Goal: Information Seeking & Learning: Learn about a topic

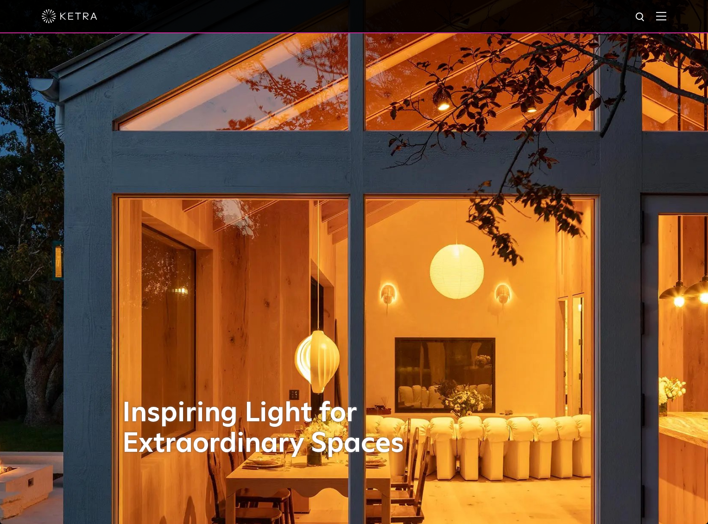
click at [666, 13] on img at bounding box center [661, 16] width 10 height 9
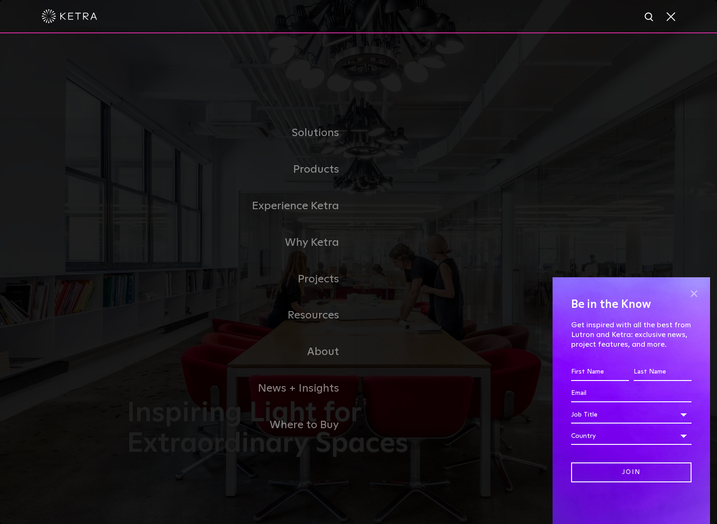
click at [695, 296] on span at bounding box center [694, 294] width 14 height 14
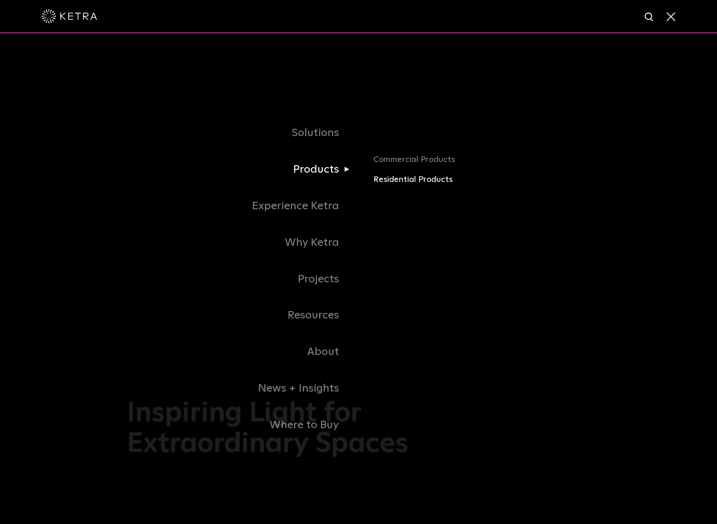
click at [399, 180] on link "Residential Products" at bounding box center [481, 179] width 217 height 13
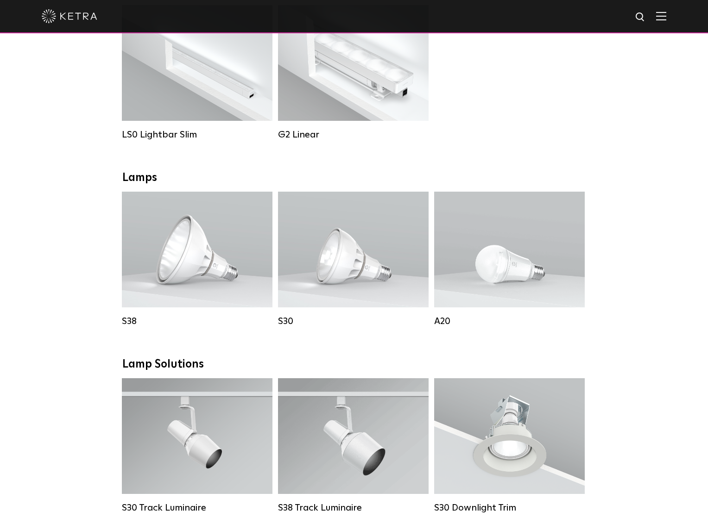
scroll to position [309, 0]
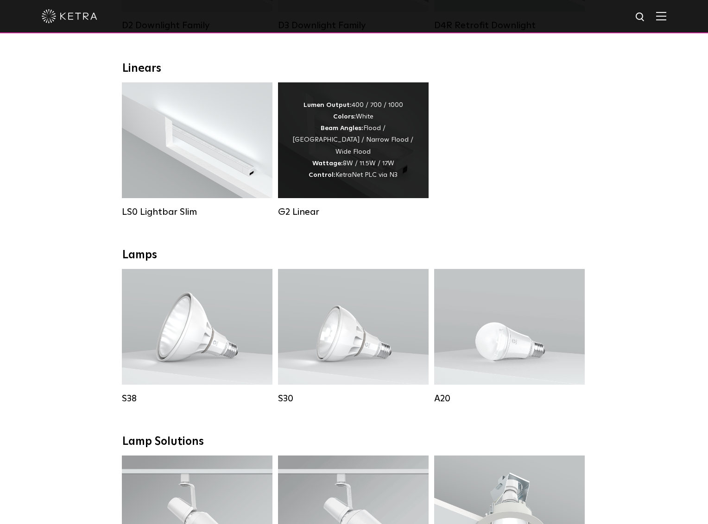
click at [373, 156] on div "Lumen Output: 400 / 700 / 1000 Colors: White Beam Angles: Flood / Graze / Narro…" at bounding box center [353, 141] width 123 height 82
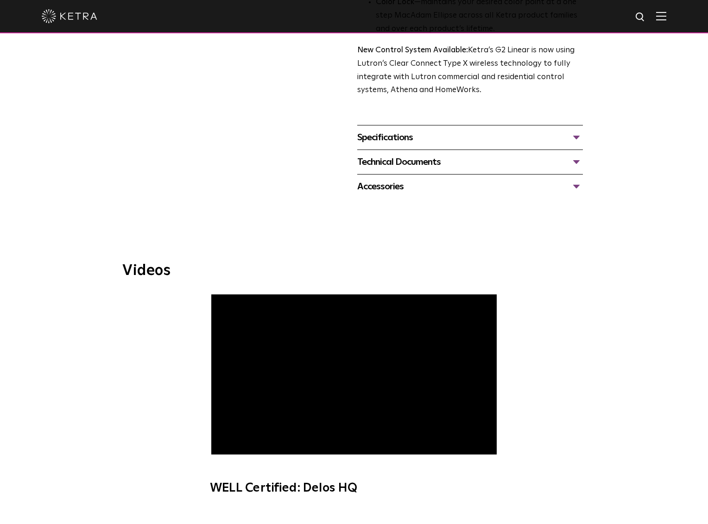
scroll to position [371, 0]
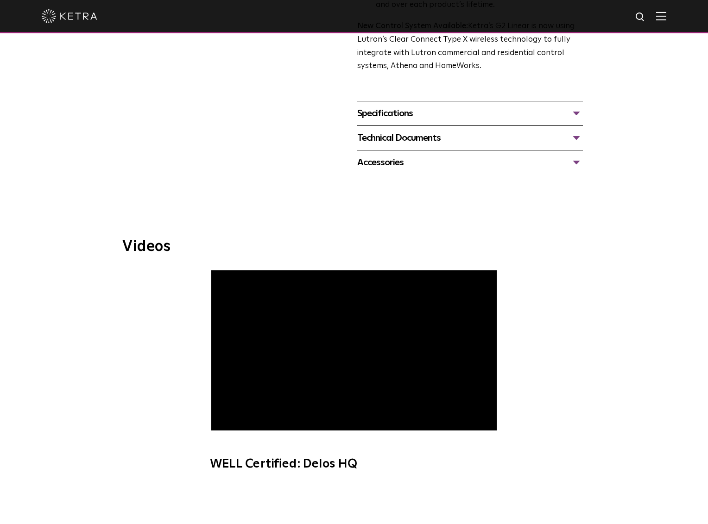
click at [395, 117] on div "Specifications" at bounding box center [470, 113] width 226 height 15
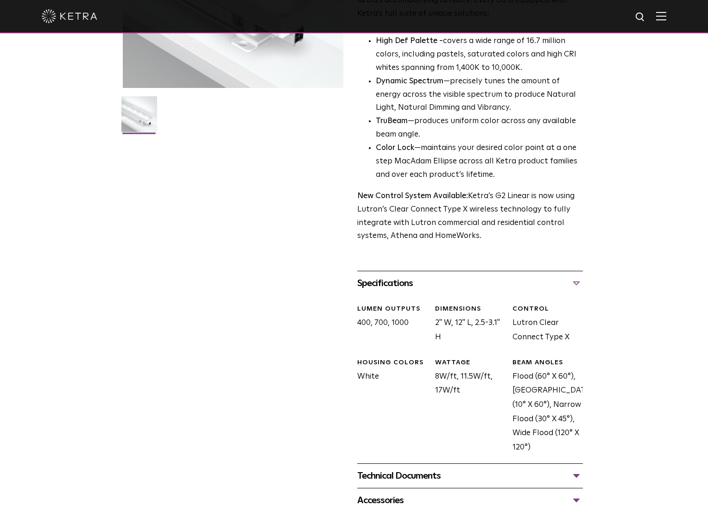
scroll to position [494, 0]
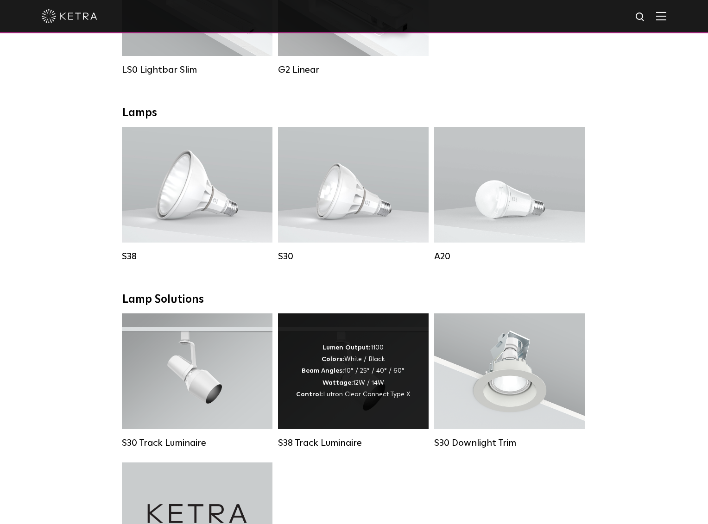
scroll to position [309, 0]
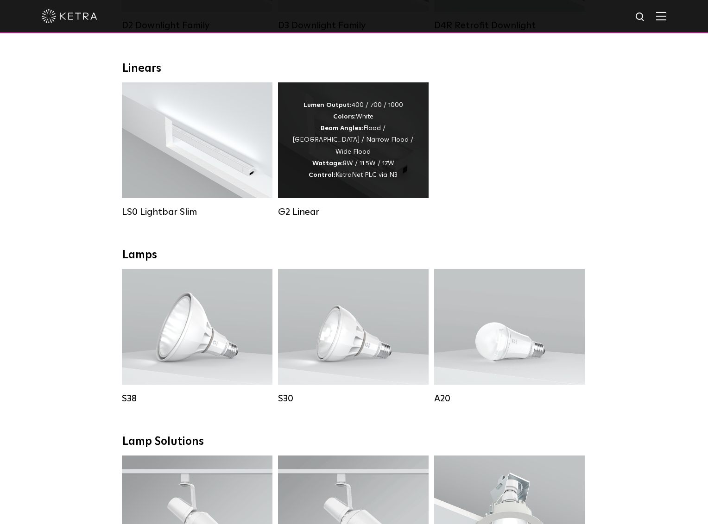
click at [369, 148] on div "Lumen Output: 400 / 700 / 1000 Colors: White Beam Angles: Flood / Graze / Narro…" at bounding box center [353, 141] width 123 height 82
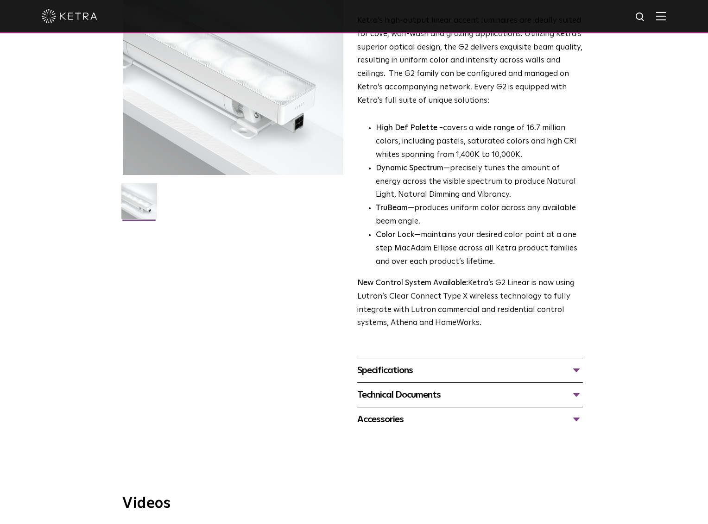
scroll to position [123, 0]
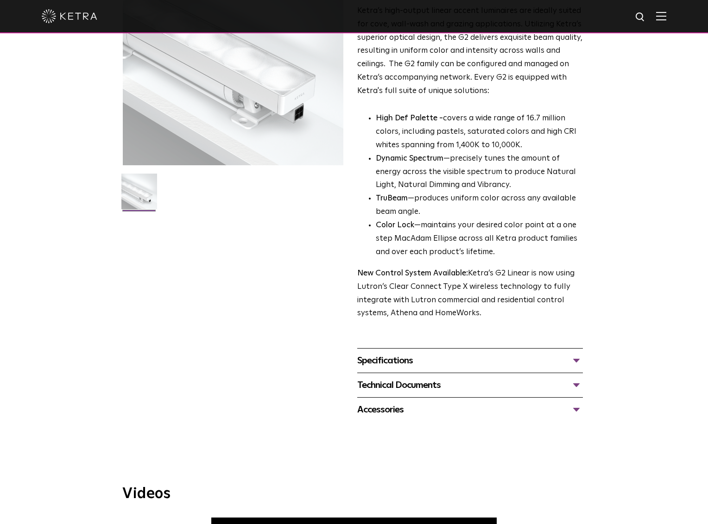
click at [475, 359] on div "Specifications" at bounding box center [470, 360] width 226 height 15
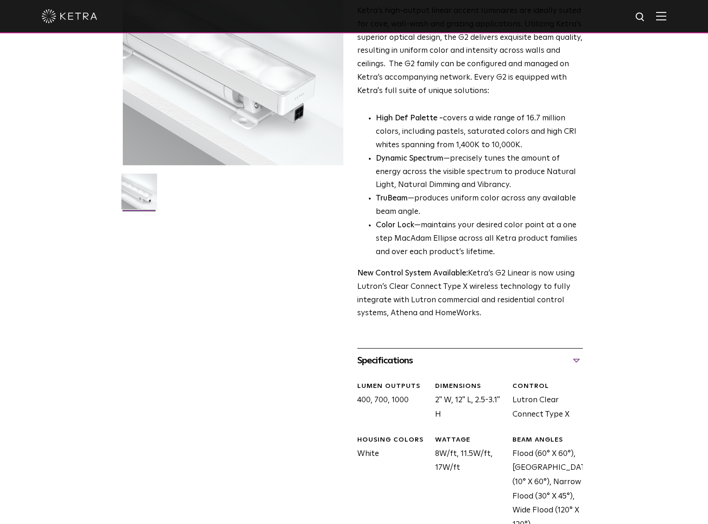
click at [475, 359] on div "Specifications" at bounding box center [470, 360] width 226 height 15
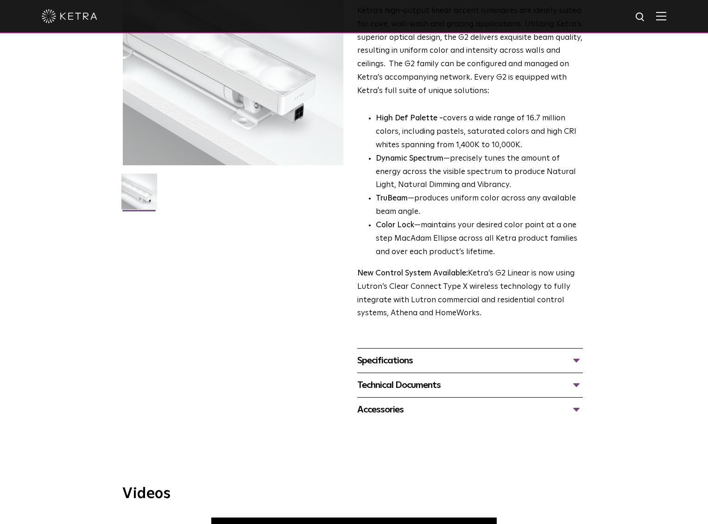
click at [484, 378] on div "Technical Documents" at bounding box center [470, 385] width 226 height 15
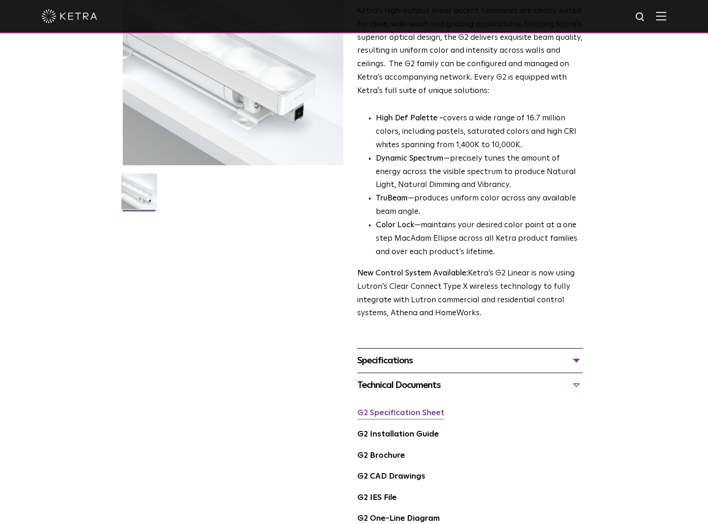
click at [425, 410] on link "G2 Specification Sheet" at bounding box center [400, 414] width 87 height 8
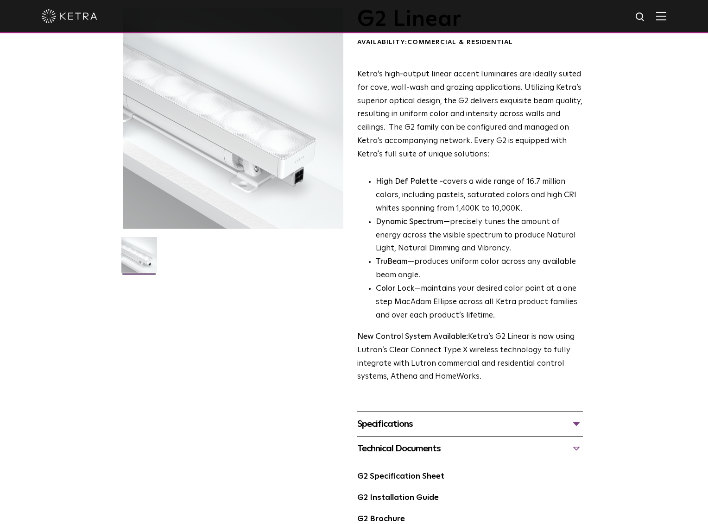
scroll to position [0, 0]
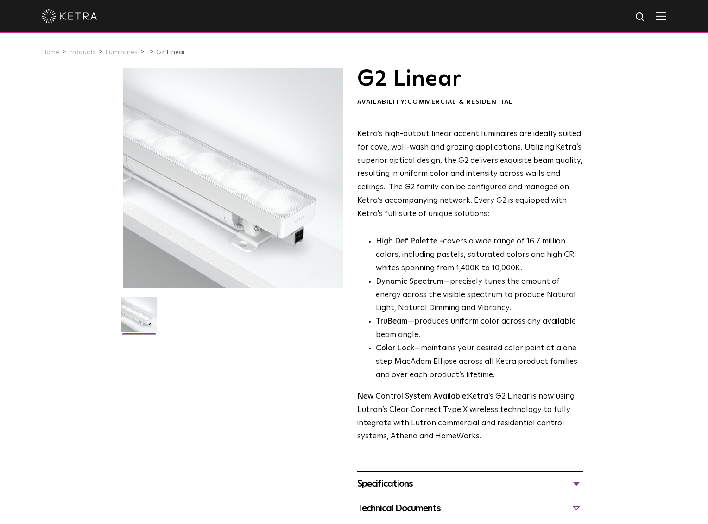
click at [216, 202] on div at bounding box center [232, 178] width 221 height 221
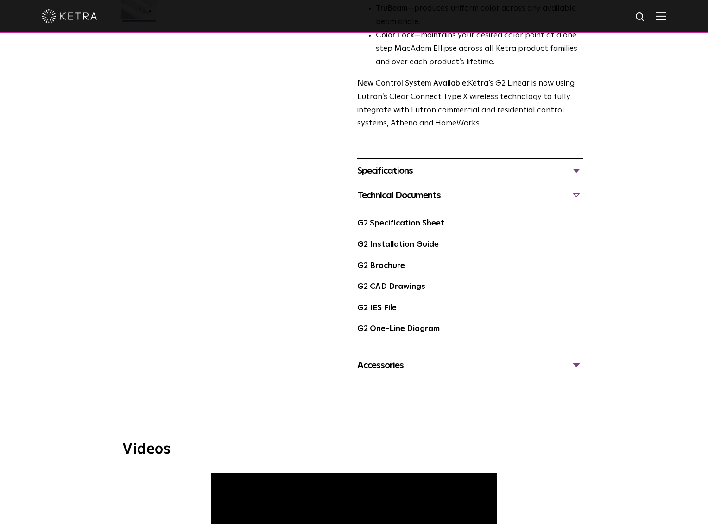
scroll to position [556, 0]
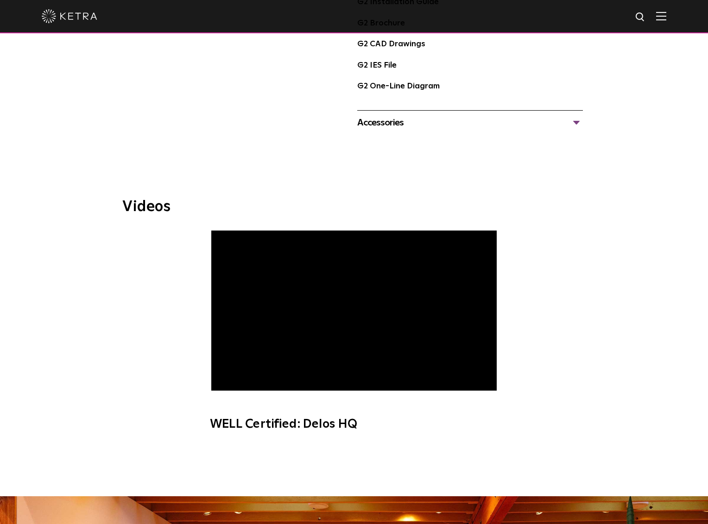
click at [401, 128] on div "Accessories" at bounding box center [470, 122] width 226 height 15
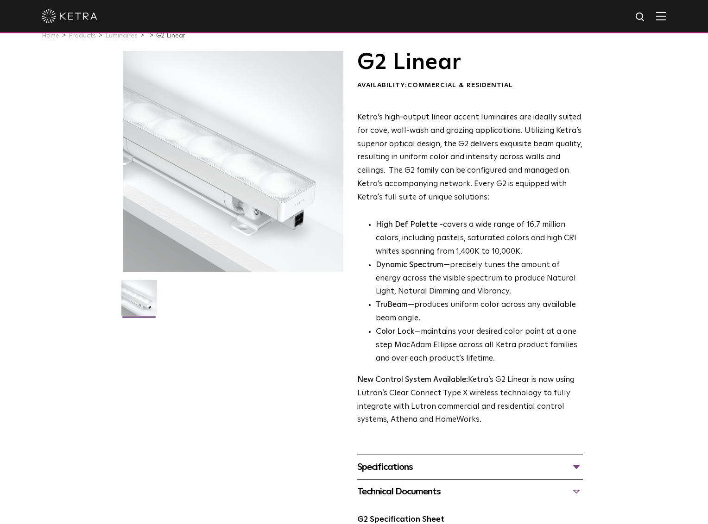
scroll to position [0, 0]
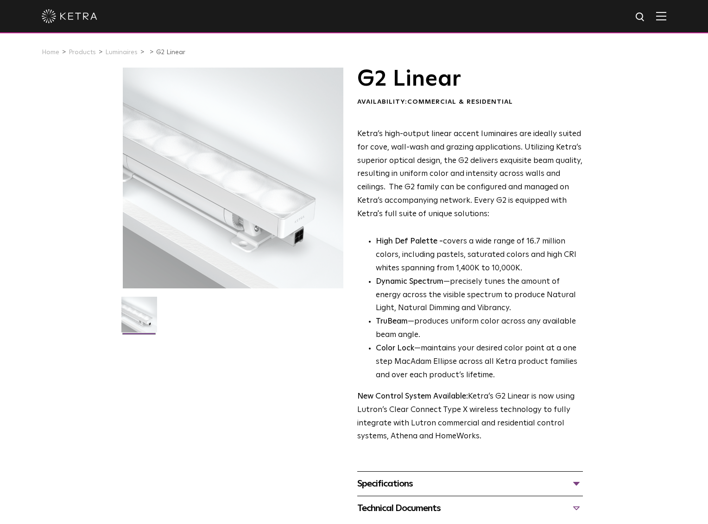
click at [234, 177] on div at bounding box center [232, 178] width 221 height 221
drag, startPoint x: 207, startPoint y: 200, endPoint x: 184, endPoint y: 356, distance: 157.2
click at [184, 356] on div "G2 Linear Availability: Commercial & Residential Ketra’s high-output linear acc…" at bounding box center [353, 499] width 463 height 862
